Goal: Check status: Check status

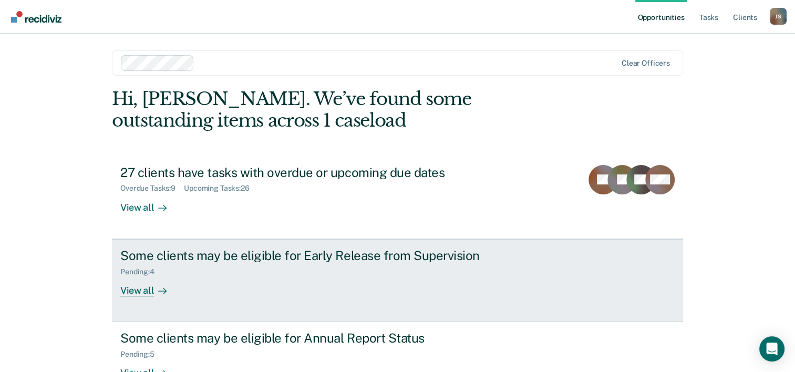
click at [233, 258] on div "Some clients may be eligible for Early Release from Supervision" at bounding box center [304, 255] width 369 height 15
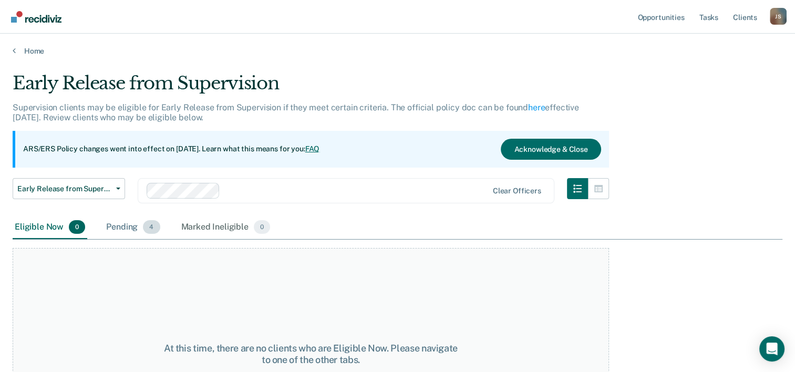
click at [120, 225] on div "Pending 4" at bounding box center [133, 227] width 58 height 23
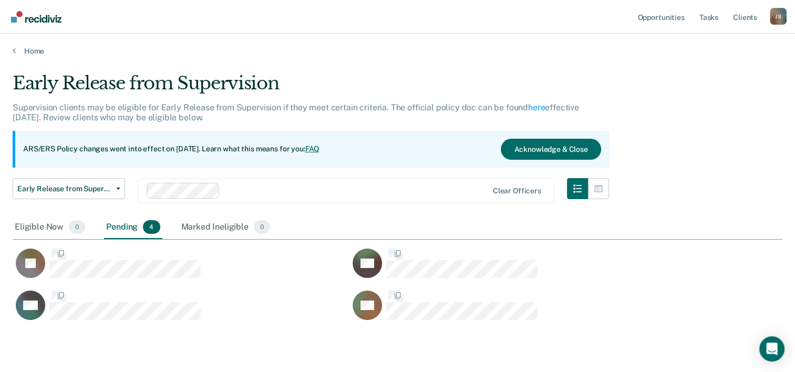
scroll to position [247, 761]
click at [39, 51] on link "Home" at bounding box center [398, 50] width 770 height 9
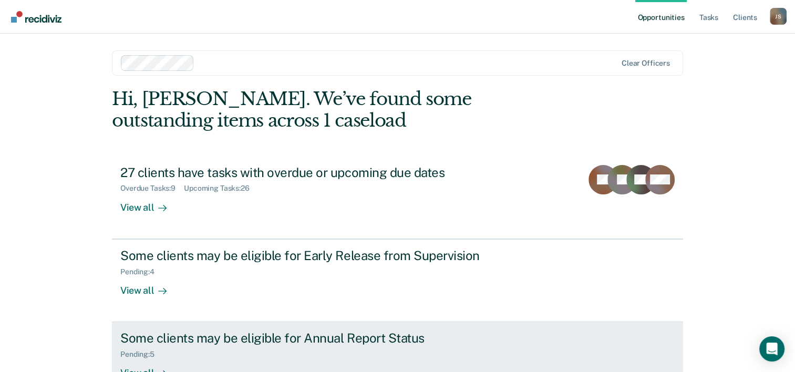
click at [261, 336] on div "Some clients may be eligible for Annual Report Status" at bounding box center [304, 337] width 369 height 15
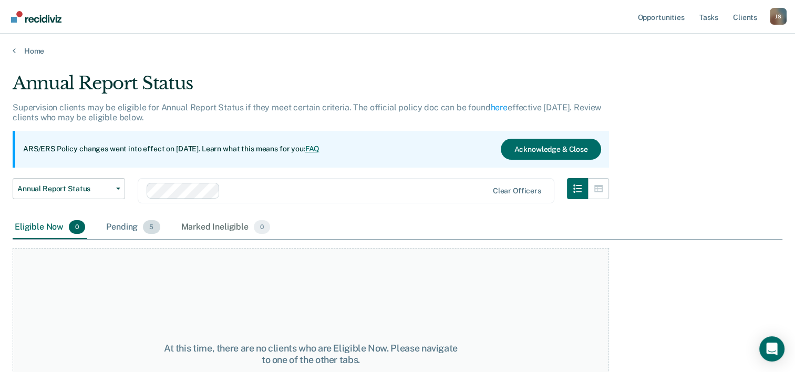
click at [123, 224] on div "Pending 5" at bounding box center [133, 227] width 58 height 23
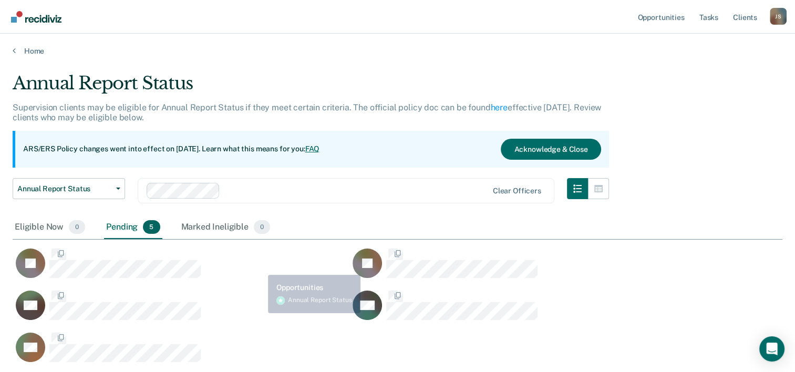
scroll to position [289, 761]
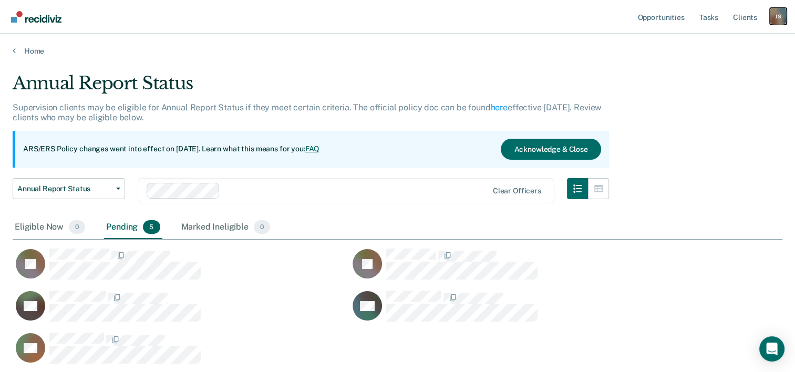
click at [774, 18] on div "J S" at bounding box center [778, 16] width 17 height 17
click at [704, 72] on link "Log Out" at bounding box center [735, 69] width 85 height 9
